Goal: Download file/media

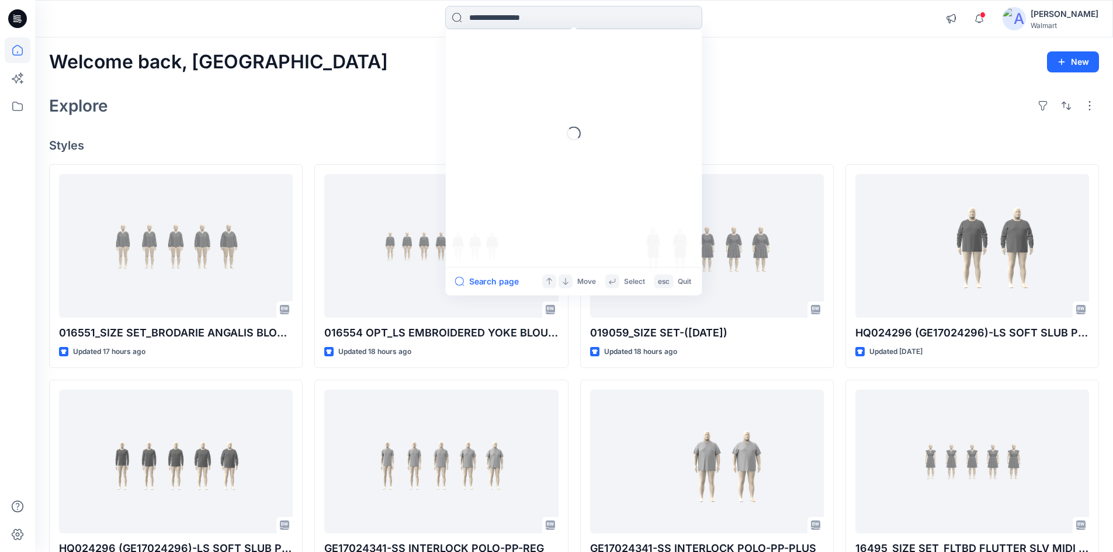
click at [520, 15] on input at bounding box center [573, 17] width 257 height 23
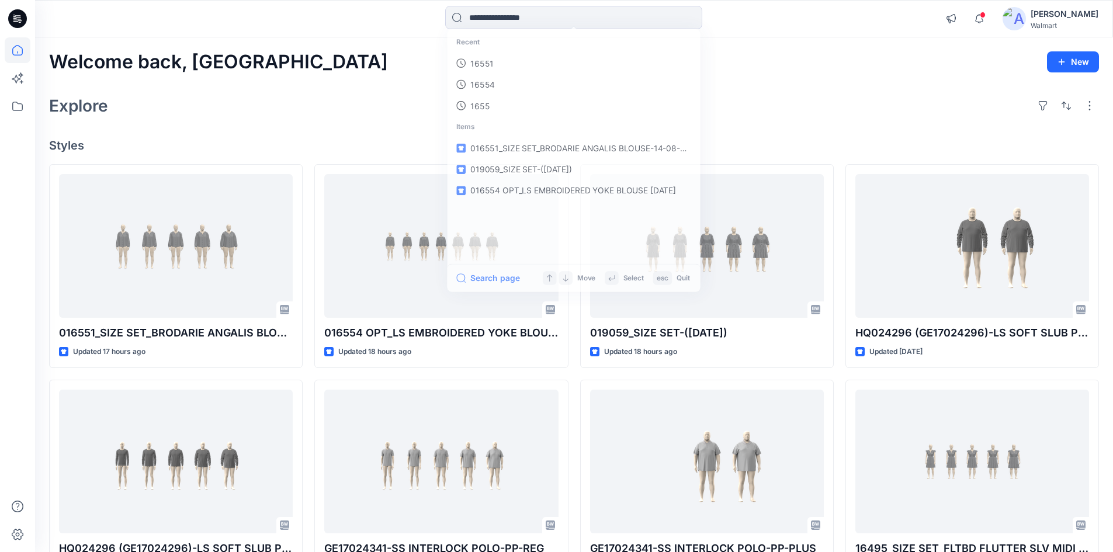
drag, startPoint x: 1056, startPoint y: 20, endPoint x: 1041, endPoint y: 27, distance: 16.7
click at [1057, 20] on div "[PERSON_NAME]" at bounding box center [1065, 14] width 68 height 14
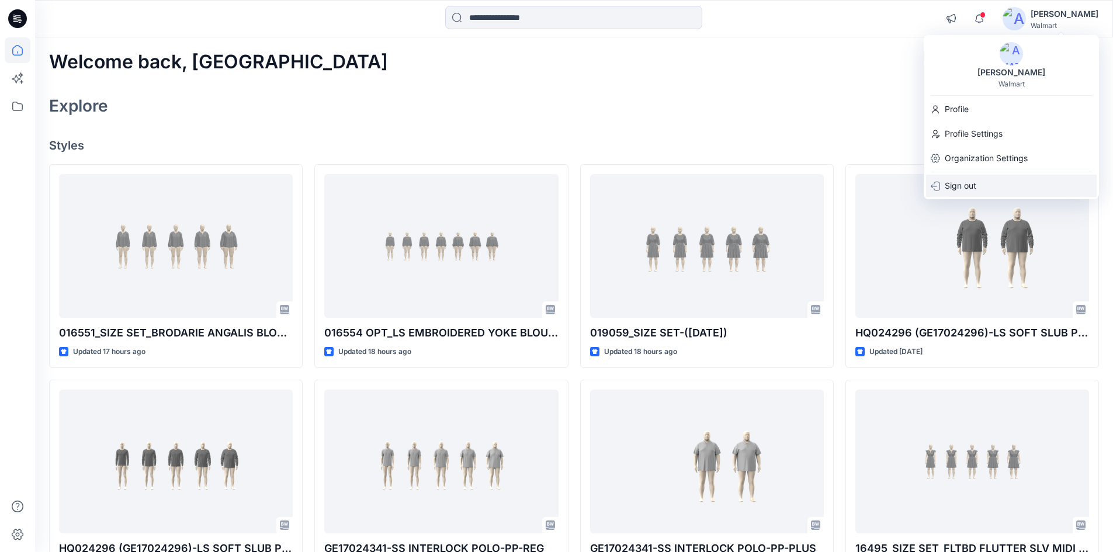
click at [978, 185] on div "Sign out" at bounding box center [1011, 186] width 171 height 22
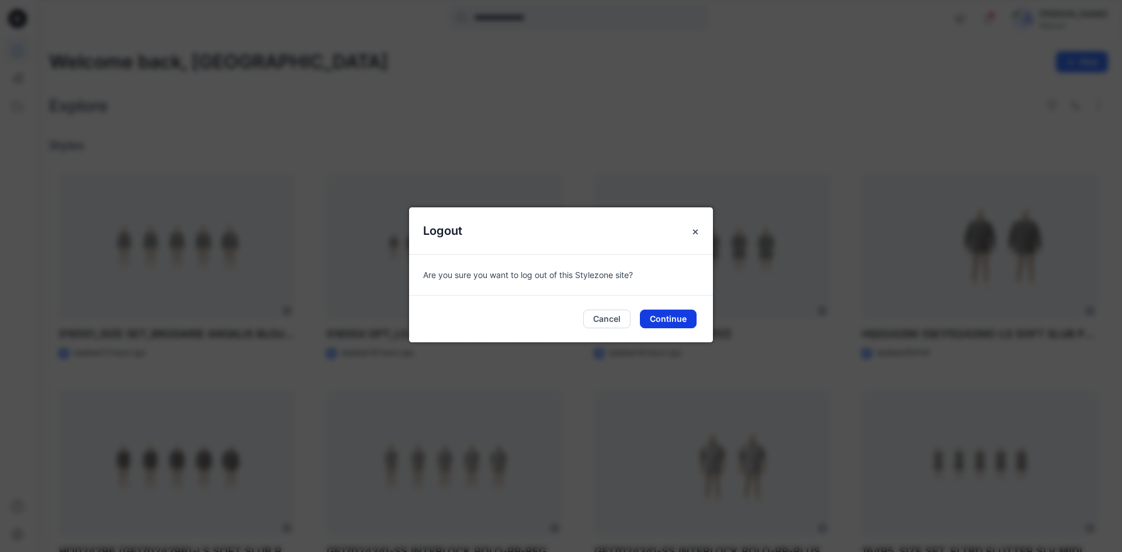
click at [662, 314] on button "Continue" at bounding box center [668, 319] width 57 height 19
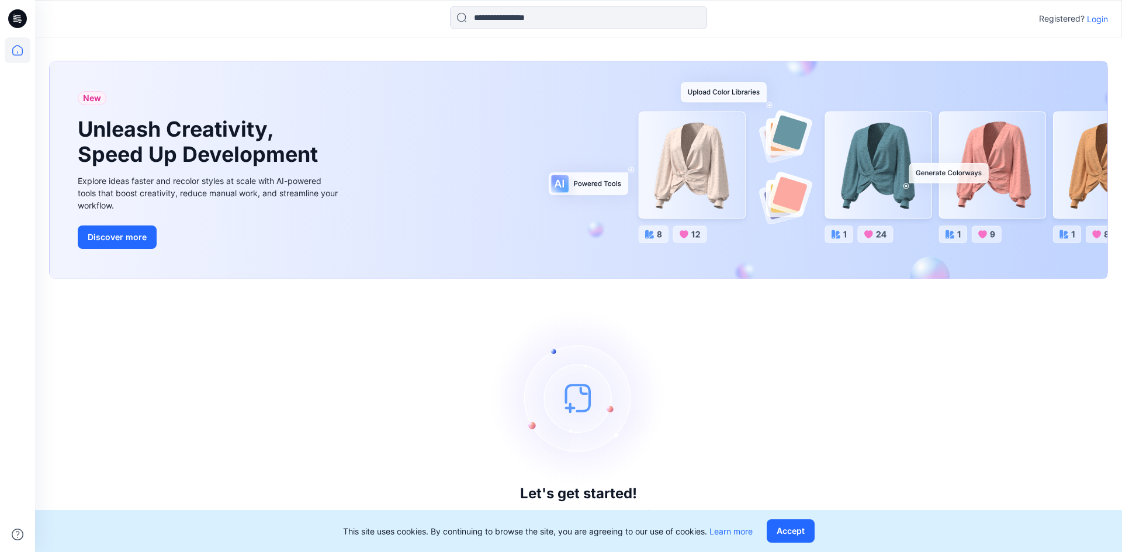
click at [1102, 18] on p "Login" at bounding box center [1097, 19] width 21 height 12
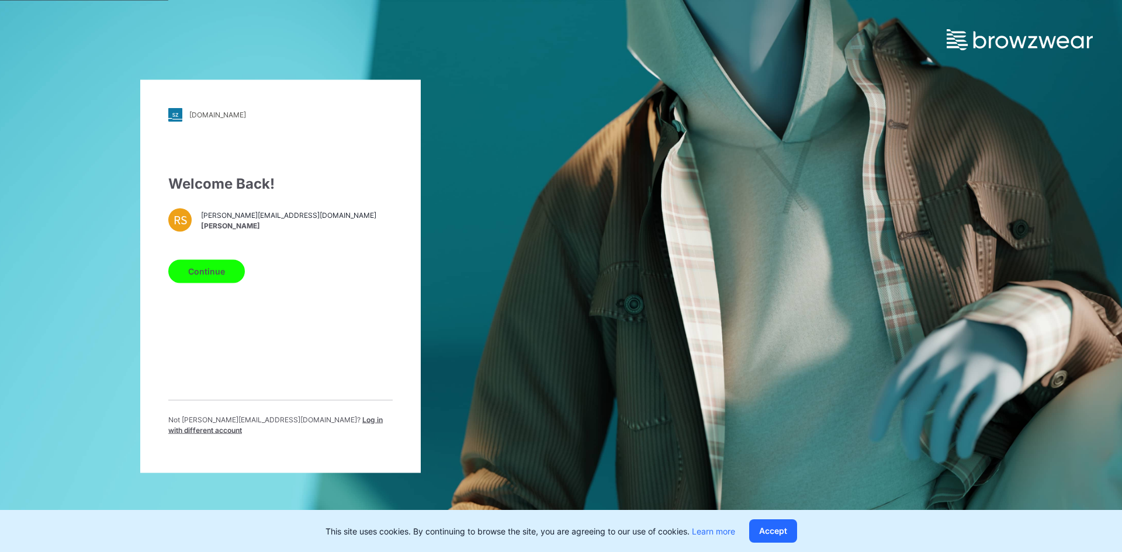
drag, startPoint x: 307, startPoint y: 426, endPoint x: 279, endPoint y: 304, distance: 125.4
click at [307, 425] on span "Log in with different account" at bounding box center [275, 424] width 214 height 19
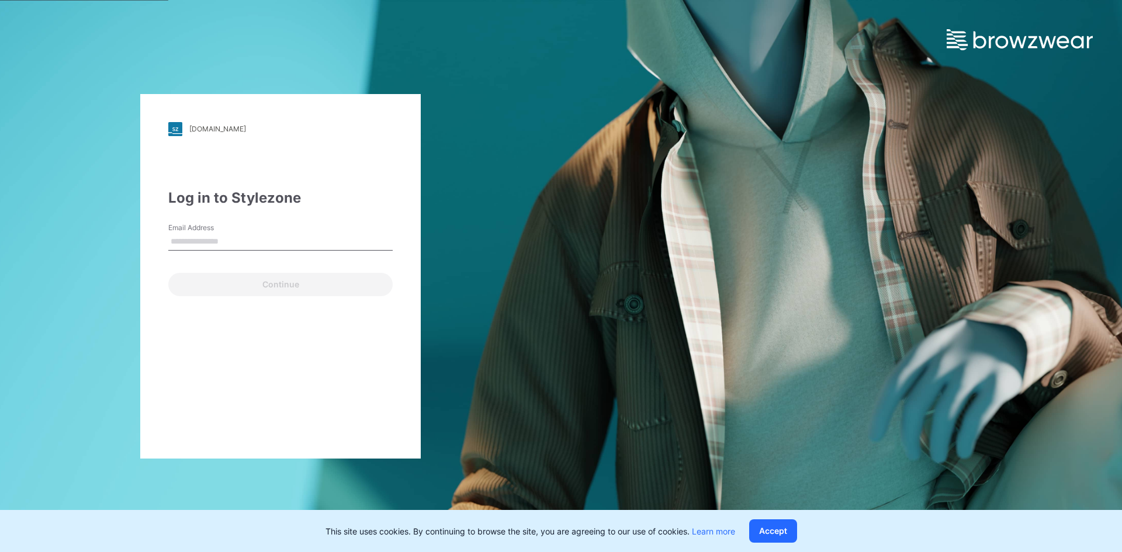
click at [256, 244] on input "Email Address" at bounding box center [280, 242] width 224 height 18
type input "**********"
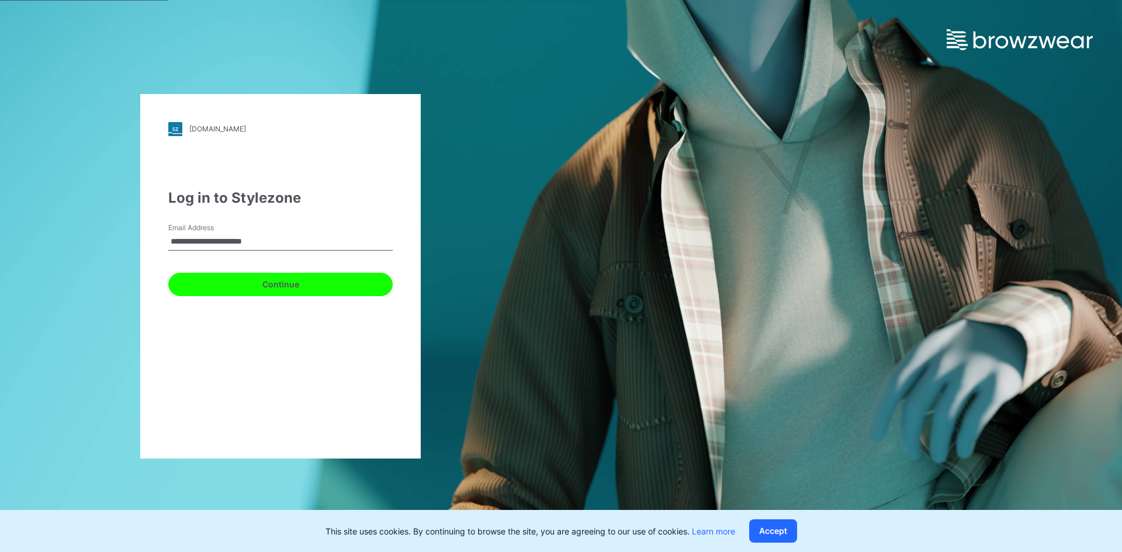
drag, startPoint x: 226, startPoint y: 293, endPoint x: 223, endPoint y: 269, distance: 24.1
click at [226, 292] on button "Continue" at bounding box center [280, 284] width 224 height 23
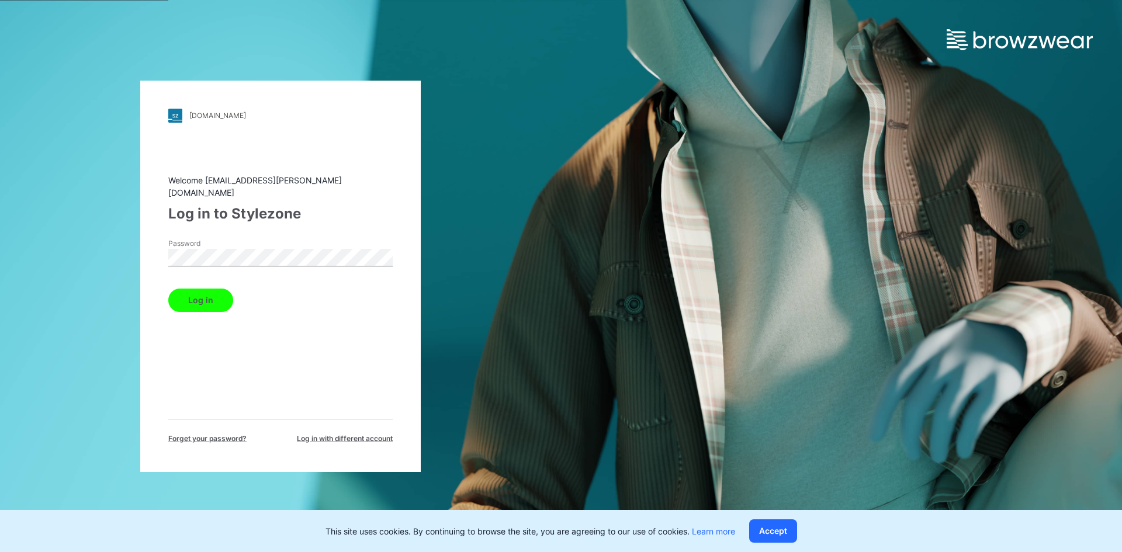
click at [216, 294] on button "Log in" at bounding box center [200, 300] width 65 height 23
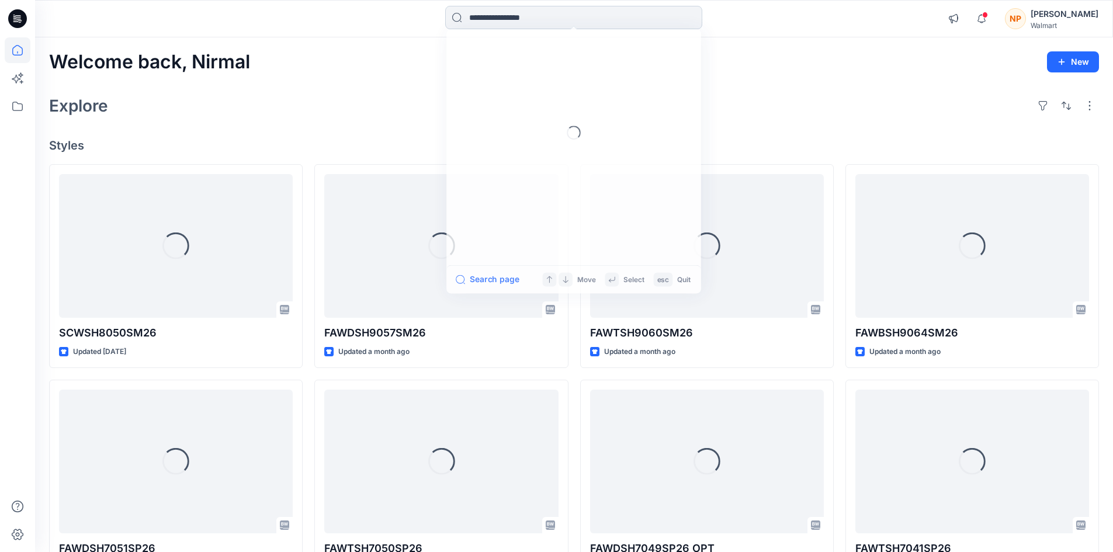
click at [526, 19] on input at bounding box center [573, 17] width 257 height 23
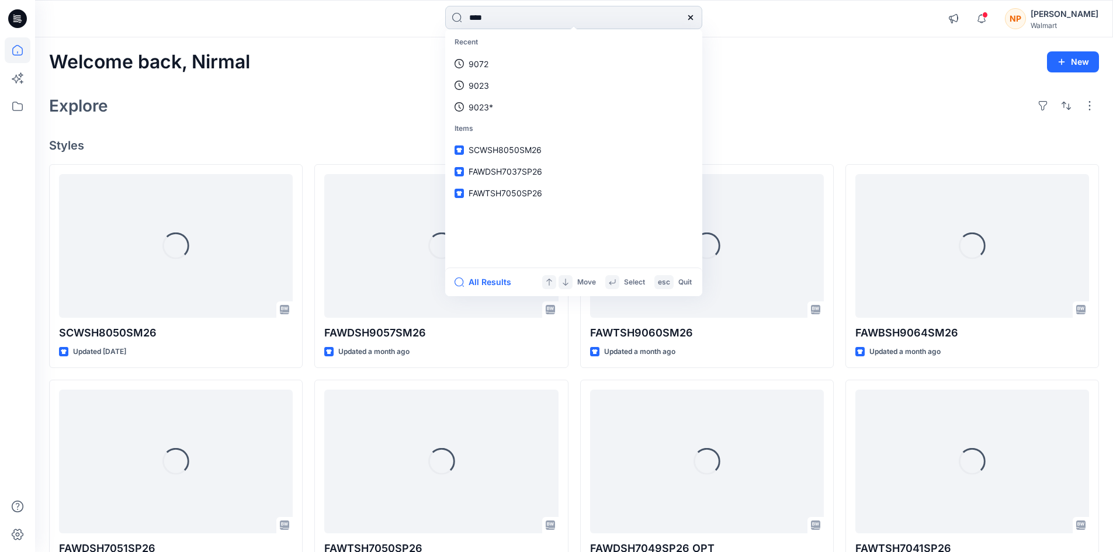
type input "****"
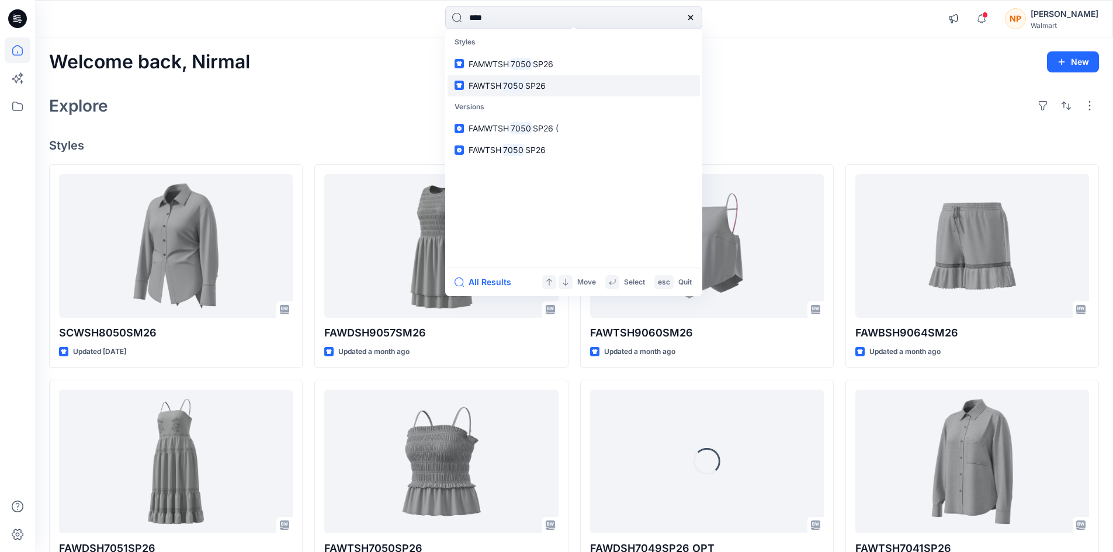
click at [547, 87] on link "FAWTSH 7050 SP26" at bounding box center [574, 86] width 252 height 22
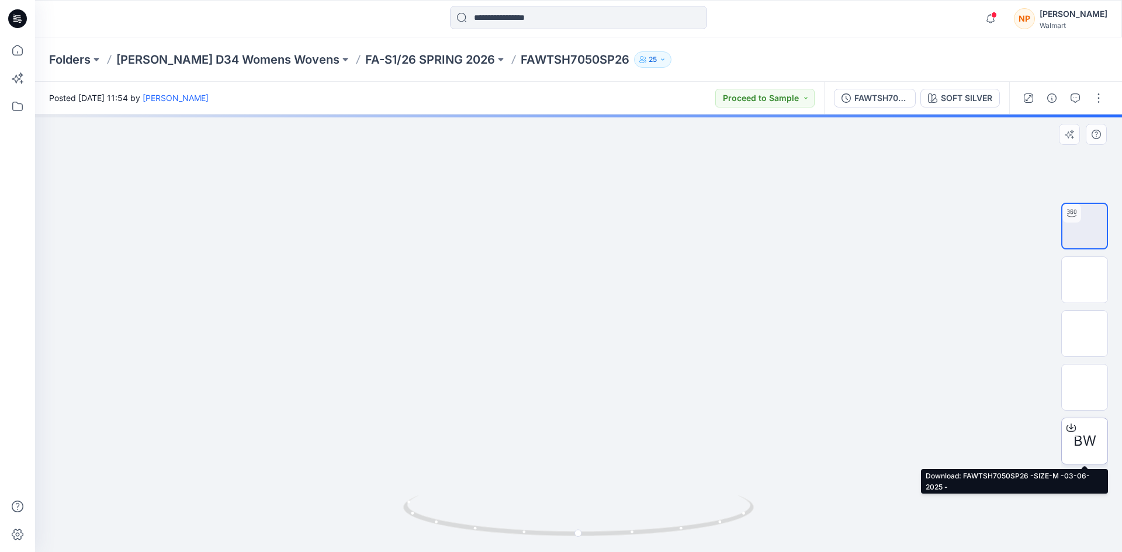
click at [1070, 426] on icon at bounding box center [1070, 427] width 9 height 9
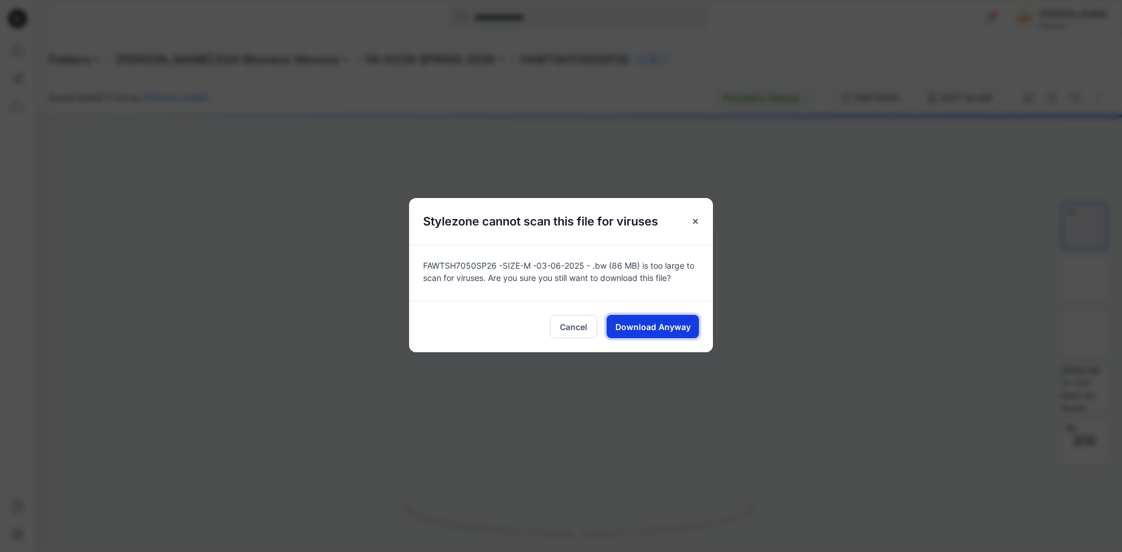
click at [667, 325] on span "Download Anyway" at bounding box center [652, 327] width 75 height 12
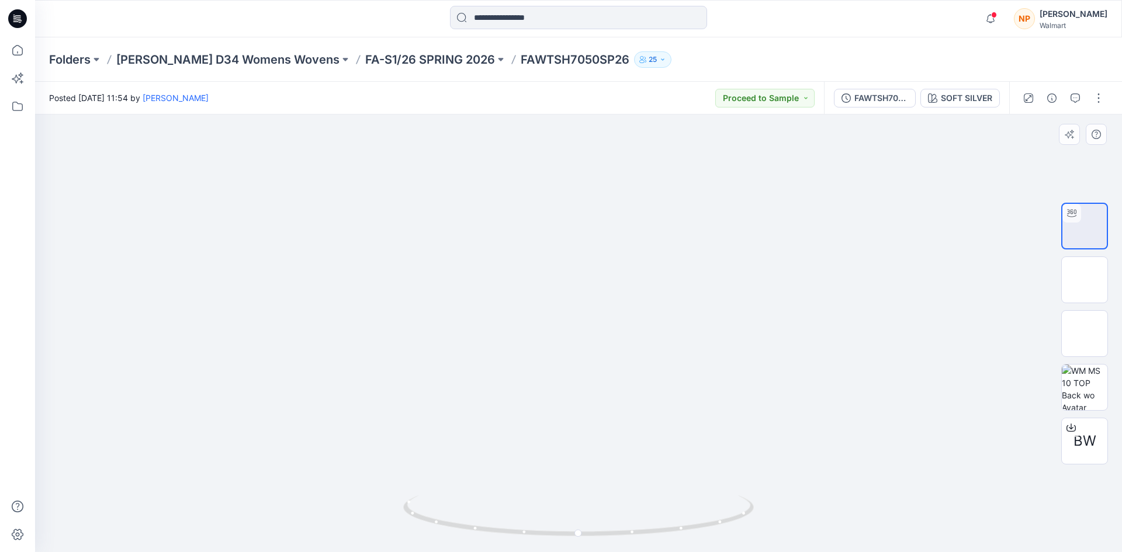
drag, startPoint x: 597, startPoint y: 342, endPoint x: 599, endPoint y: 358, distance: 15.9
drag, startPoint x: 604, startPoint y: 535, endPoint x: 448, endPoint y: 512, distance: 157.6
click at [448, 512] on icon at bounding box center [579, 517] width 353 height 44
click at [18, 16] on icon at bounding box center [17, 18] width 19 height 19
